Goal: Participate in discussion: Engage in conversation with other users on a specific topic

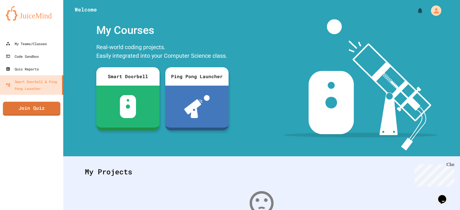
click at [31, 106] on link "Join Quiz" at bounding box center [31, 109] width 57 height 14
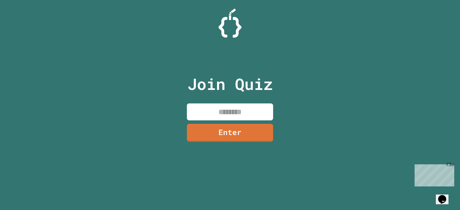
click at [251, 116] on input at bounding box center [230, 111] width 86 height 17
type input "********"
click at [236, 128] on link "Enter" at bounding box center [229, 132] width 87 height 19
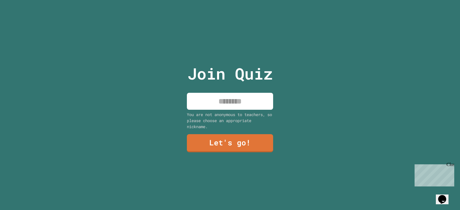
click at [223, 105] on input at bounding box center [230, 101] width 86 height 17
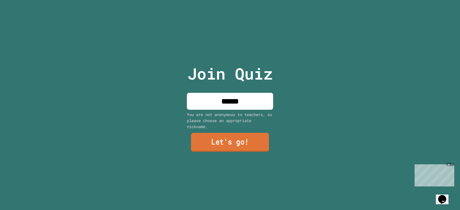
type input "******"
click at [233, 145] on link "Let's go!" at bounding box center [230, 142] width 78 height 19
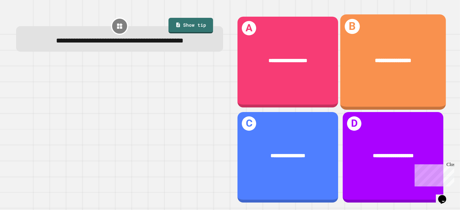
click at [369, 67] on div "**********" at bounding box center [393, 60] width 106 height 31
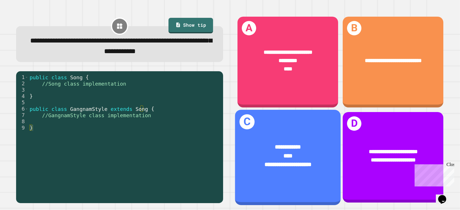
click at [290, 144] on span "**********" at bounding box center [288, 147] width 26 height 6
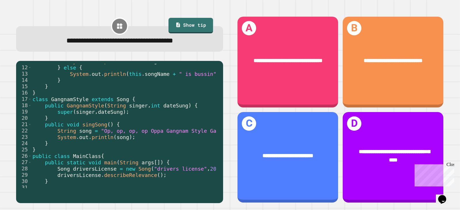
scroll to position [69, 0]
drag, startPoint x: 287, startPoint y: 95, endPoint x: 86, endPoint y: 60, distance: 204.6
click at [86, 60] on div "**********" at bounding box center [229, 109] width 441 height 201
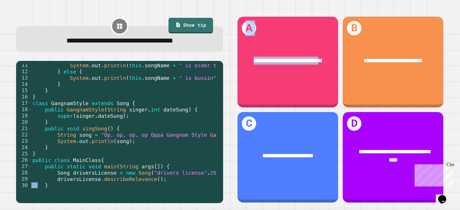
scroll to position [48, 0]
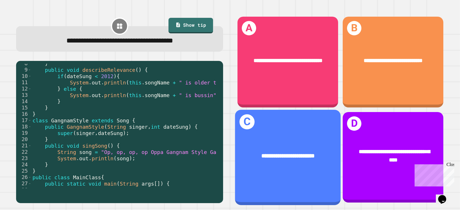
click at [278, 143] on div "**********" at bounding box center [288, 155] width 106 height 31
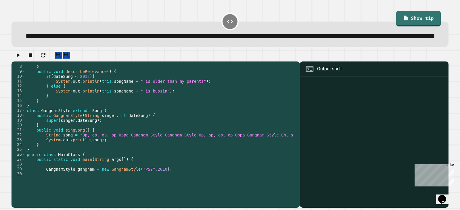
scroll to position [64, 0]
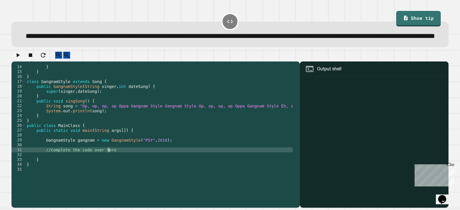
click at [119, 166] on div "} } } class GangnamStyle extends Song { public GangnamStyle ( String singer , i…" at bounding box center [197, 122] width 343 height 117
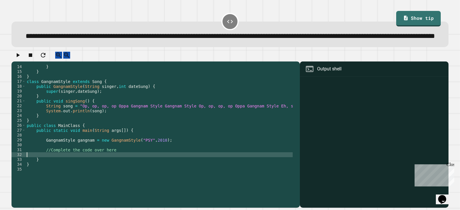
click at [87, 172] on div "} } } class GangnamStyle extends Song { public GangnamStyle ( String singer , i…" at bounding box center [197, 122] width 343 height 117
type textarea "*"
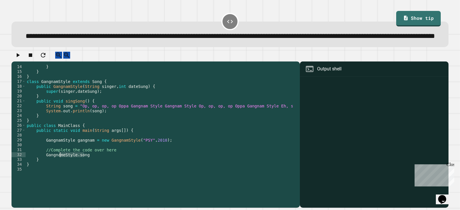
drag, startPoint x: 89, startPoint y: 173, endPoint x: 61, endPoint y: 174, distance: 28.5
click at [61, 174] on div "} } } class GangnamStyle extends Song { public GangnamStyle ( String singer , i…" at bounding box center [197, 122] width 343 height 117
click at [88, 172] on div "} } } class GangnamStyle extends Song { public GangnamStyle ( String singer , i…" at bounding box center [197, 122] width 343 height 117
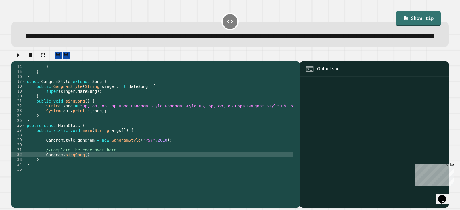
click at [20, 59] on button "button" at bounding box center [17, 55] width 7 height 7
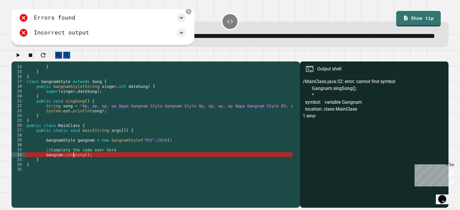
click at [74, 173] on div "} } } class GangnamStyle extends Song { public GangnamStyle ( String singer , i…" at bounding box center [197, 122] width 343 height 117
click at [61, 172] on div "} } } class GangnamStyle extends Song { public GangnamStyle ( String singer , i…" at bounding box center [197, 122] width 343 height 117
click at [59, 173] on div "} } } class GangnamStyle extends Song { public GangnamStyle ( String singer , i…" at bounding box center [197, 122] width 343 height 117
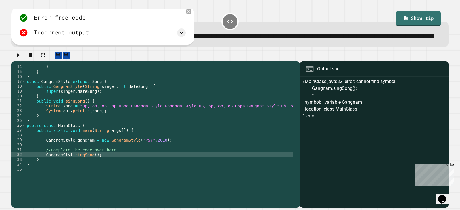
scroll to position [0, 3]
click at [21, 59] on icon "button" at bounding box center [17, 55] width 7 height 7
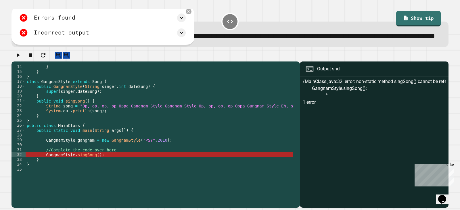
scroll to position [0, 1]
click at [71, 175] on div "} } } class GangnamStyle extends Song { public GangnamStyle ( String singer , i…" at bounding box center [197, 122] width 343 height 117
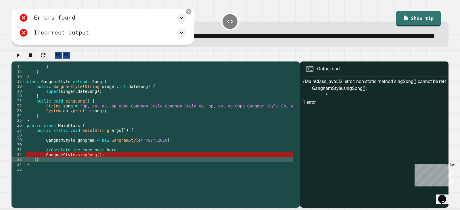
click at [71, 175] on div "} } } class GangnamStyle extends Song { public GangnamStyle ( String singer , i…" at bounding box center [197, 122] width 343 height 117
click at [81, 173] on div "} } } class GangnamStyle extends Song { public GangnamStyle ( String singer , i…" at bounding box center [197, 122] width 343 height 117
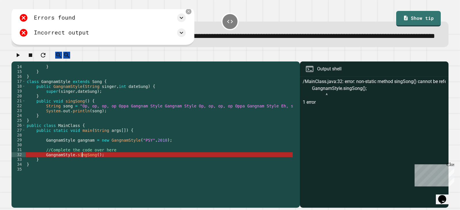
click at [97, 174] on div "} } } class GangnamStyle extends Song { public GangnamStyle ( String singer , i…" at bounding box center [197, 122] width 343 height 117
click at [102, 171] on div "} } } class GangnamStyle extends Song { public GangnamStyle ( String singer , i…" at bounding box center [197, 122] width 343 height 117
drag, startPoint x: 70, startPoint y: 171, endPoint x: 60, endPoint y: 171, distance: 10.3
click at [60, 171] on div "} } } class GangnamStyle extends Song { public GangnamStyle ( String singer , i…" at bounding box center [197, 122] width 343 height 117
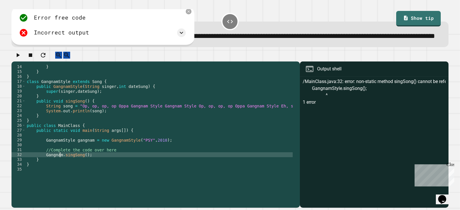
click at [79, 170] on div "} } } class GangnamStyle extends Song { public GangnamStyle ( String singer , i…" at bounding box center [197, 122] width 343 height 117
click at [45, 172] on div "} } } class GangnamStyle extends Song { public GangnamStyle ( String singer , i…" at bounding box center [197, 122] width 343 height 117
click at [46, 173] on div "} } } class GangnamStyle extends Song { public GangnamStyle ( String singer , i…" at bounding box center [197, 122] width 343 height 117
type textarea "**********"
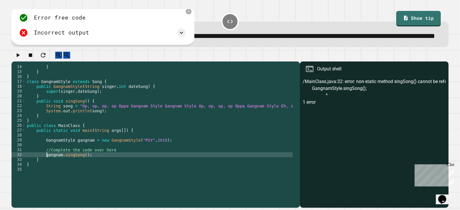
click at [21, 59] on icon "button" at bounding box center [17, 55] width 7 height 7
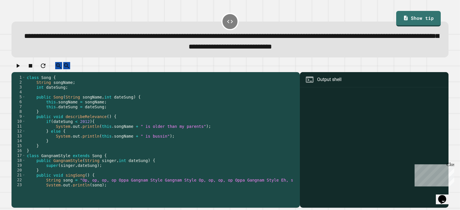
scroll to position [49, 0]
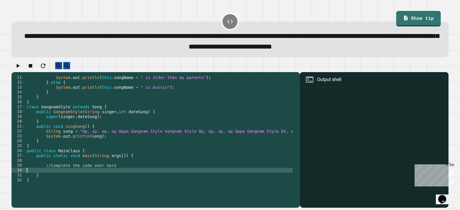
click at [109, 176] on div "System . out . println ( this . songName + " is older than my parents" ) ; } el…" at bounding box center [197, 133] width 343 height 117
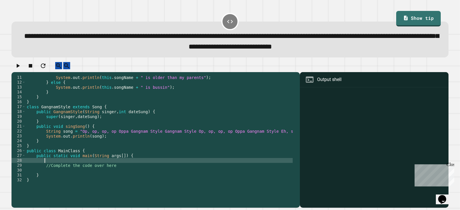
click at [111, 169] on div "System . out . println ( this . songName + " is older than my parents" ) ; } el…" at bounding box center [197, 133] width 343 height 117
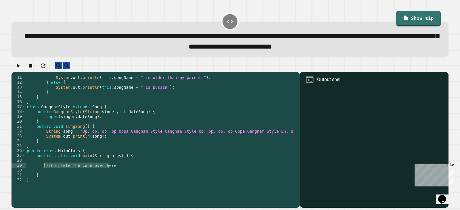
drag, startPoint x: 109, startPoint y: 170, endPoint x: 45, endPoint y: 171, distance: 64.1
click at [45, 171] on div "System . out . println ( this . songName + " is older than my parents" ) ; } el…" at bounding box center [197, 133] width 343 height 117
type textarea "**********"
